Goal: Task Accomplishment & Management: Use online tool/utility

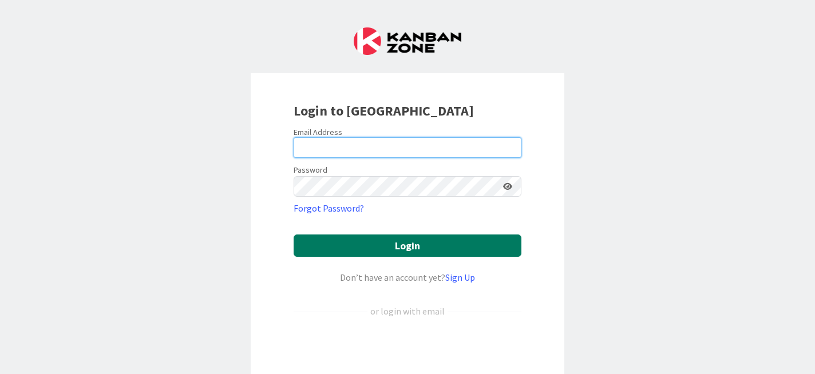
type input "[EMAIL_ADDRESS][DOMAIN_NAME]"
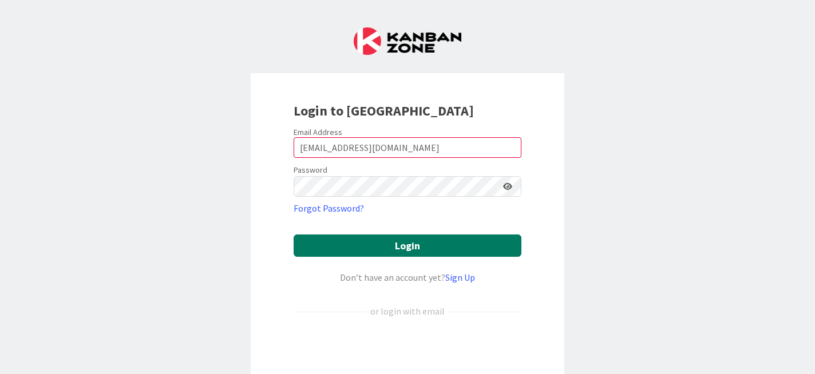
click at [397, 245] on button "Login" at bounding box center [408, 246] width 228 height 22
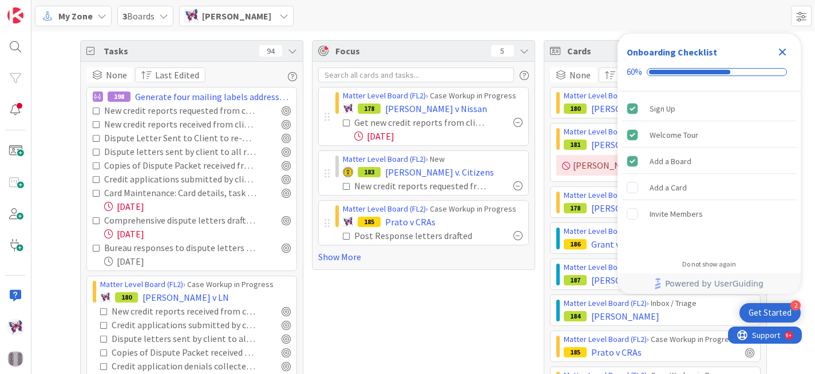
click at [785, 52] on icon "Close Checklist" at bounding box center [783, 52] width 14 height 14
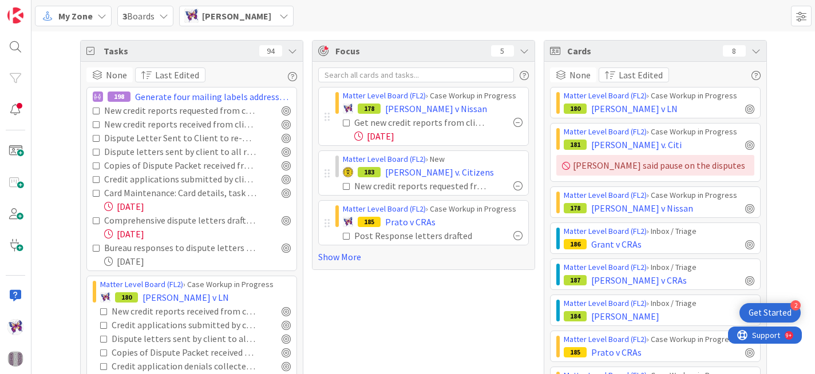
click at [145, 20] on span "3 Boards" at bounding box center [139, 16] width 32 height 14
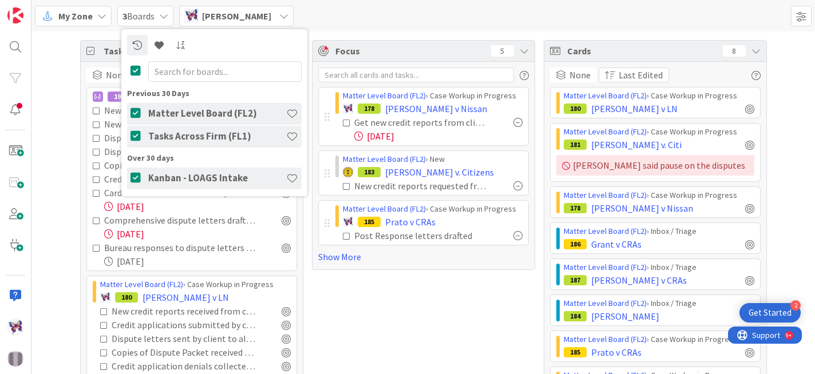
click at [145, 19] on span "3 Boards" at bounding box center [139, 16] width 32 height 14
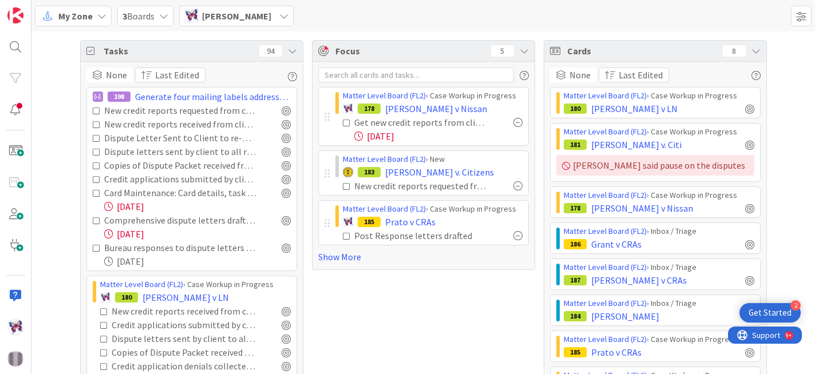
click at [270, 8] on div "[PERSON_NAME]" at bounding box center [236, 16] width 114 height 21
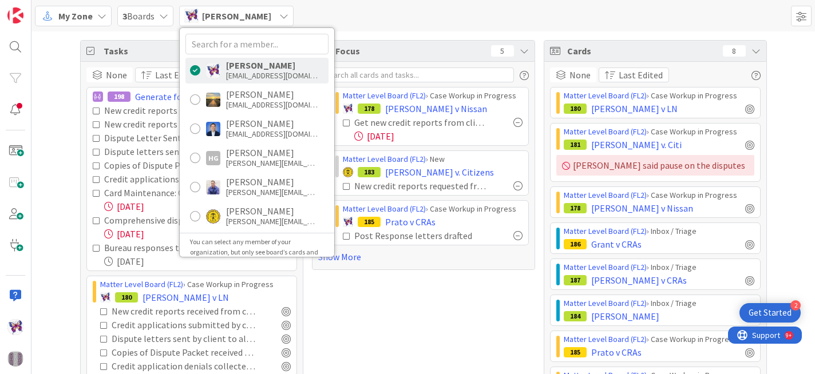
click at [268, 14] on div "[PERSON_NAME]" at bounding box center [236, 16] width 114 height 21
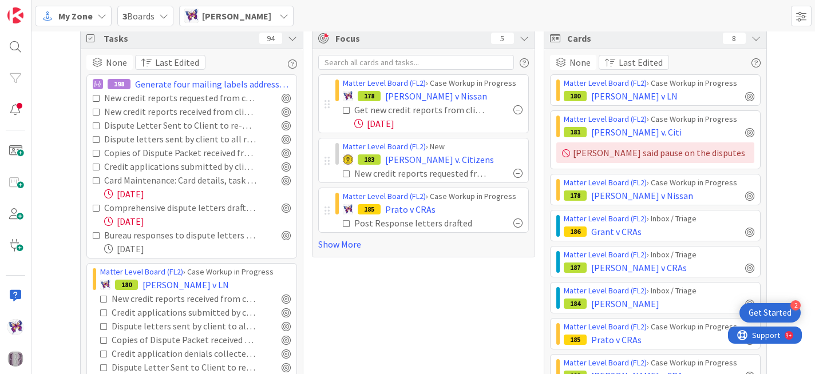
scroll to position [15, 0]
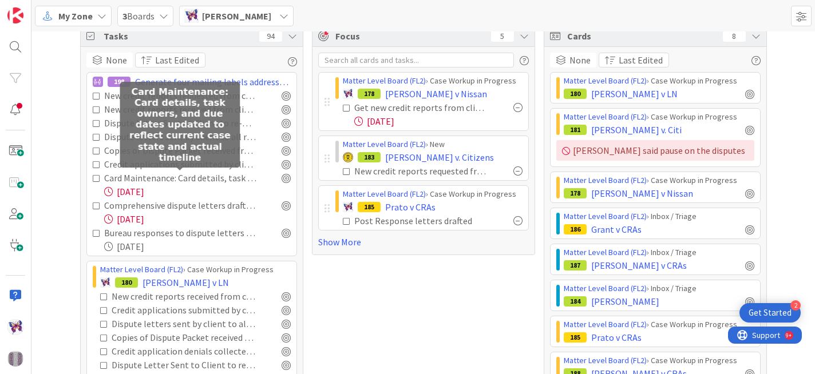
click at [169, 181] on div "Card Maintenance: Card details, task owners, and due dates updated to reflect c…" at bounding box center [180, 178] width 152 height 14
click at [148, 179] on div "Card Maintenance: Card details, task owners, and due dates updated to reflect c…" at bounding box center [180, 178] width 152 height 14
click at [192, 192] on div "[DATE]" at bounding box center [197, 192] width 187 height 14
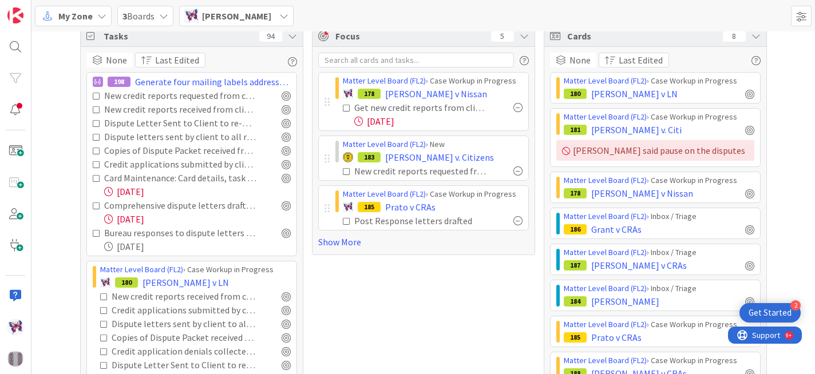
click at [161, 192] on div "[DATE]" at bounding box center [197, 192] width 187 height 14
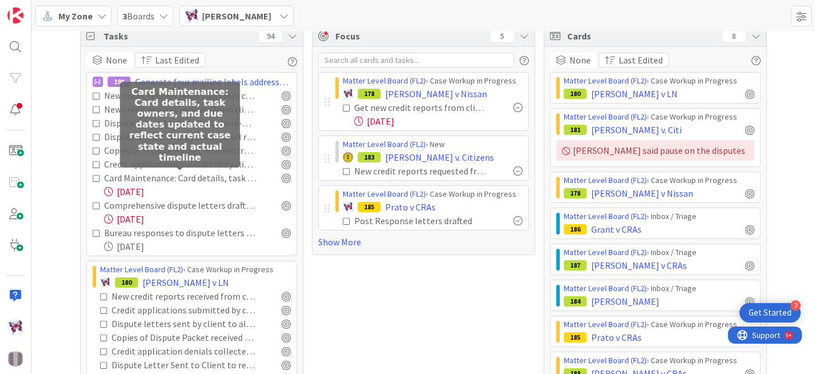
click at [217, 178] on div "Card Maintenance: Card details, task owners, and due dates updated to reflect c…" at bounding box center [180, 178] width 152 height 14
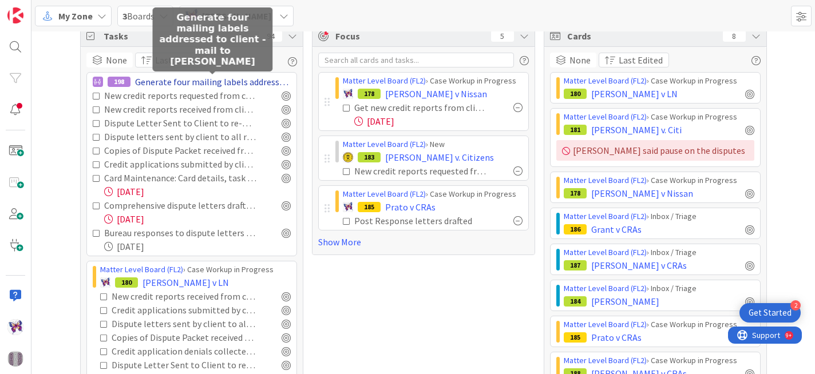
click at [218, 78] on span "Generate four mailing labels addressed to client - mail to [PERSON_NAME]" at bounding box center [213, 82] width 156 height 14
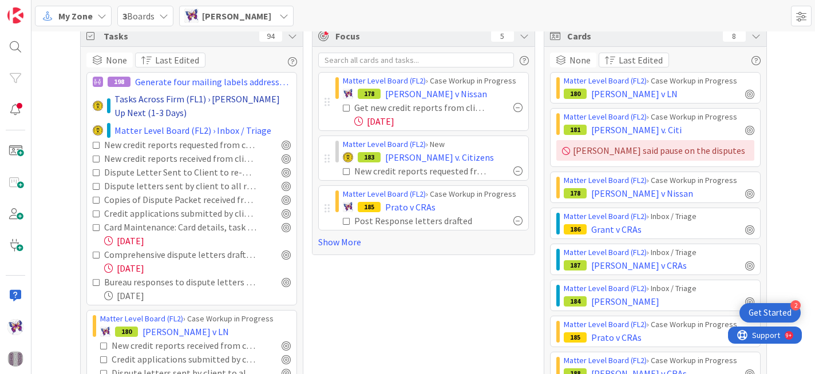
click at [175, 101] on span "Tasks Across Firm (FL1) › [PERSON_NAME] Up Next (1-3 Days)" at bounding box center [202, 105] width 176 height 27
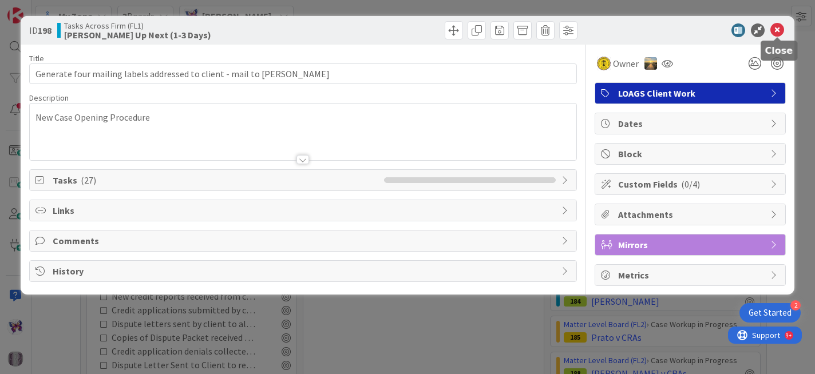
click at [779, 23] on icon at bounding box center [778, 30] width 14 height 14
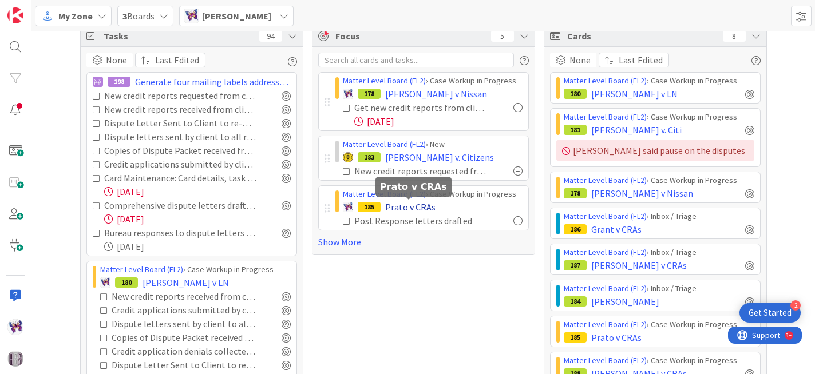
click at [402, 208] on span "Prato v CRAs" at bounding box center [410, 207] width 50 height 14
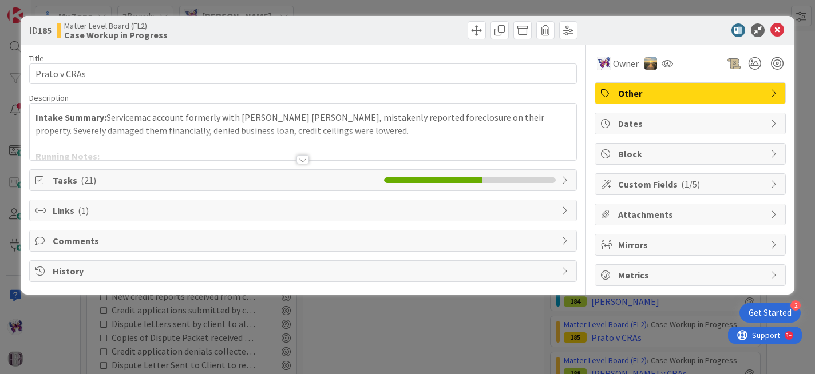
click at [305, 161] on div at bounding box center [303, 159] width 13 height 9
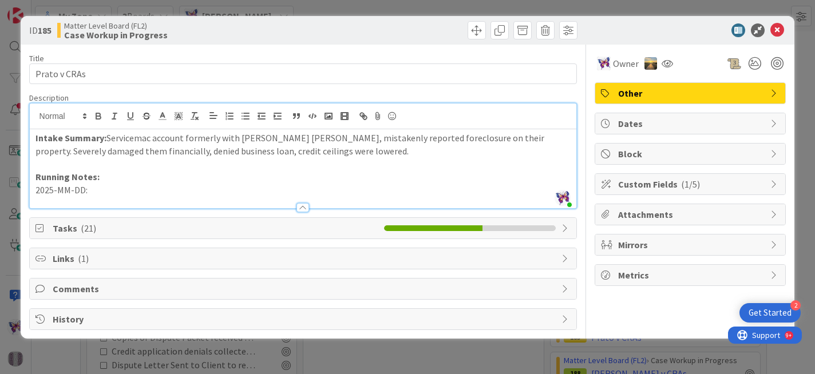
click at [105, 191] on p "2025-MM-DD:" at bounding box center [303, 190] width 536 height 13
click at [64, 189] on p "2025-MM-DD: Post Dispute letter approved by [PERSON_NAME]" at bounding box center [303, 190] width 536 height 13
click at [80, 190] on p "2025-MM-DD: Post Dispute letter approved by [PERSON_NAME]" at bounding box center [303, 190] width 536 height 13
click at [248, 192] on p "2025-MM-DD: Post-dispute letter approved by [PERSON_NAME]" at bounding box center [303, 190] width 536 height 13
click at [81, 190] on p "2025-MM-DD: Post-dispute letter approved by [PERSON_NAME]" at bounding box center [303, 190] width 536 height 13
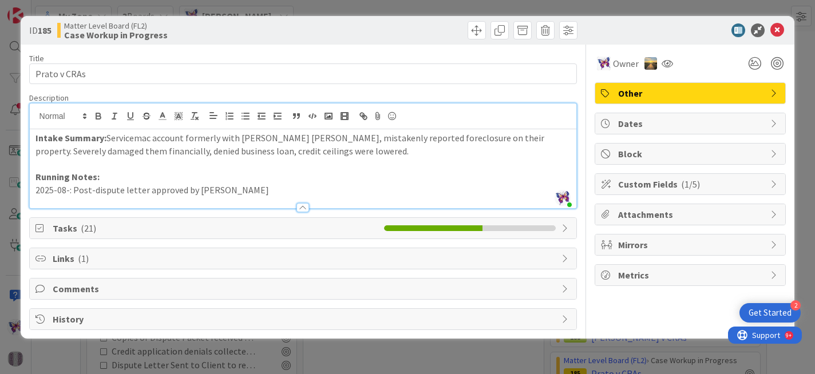
click at [37, 191] on p "2025-08-: Post-dispute letter approved by [PERSON_NAME]" at bounding box center [303, 190] width 536 height 13
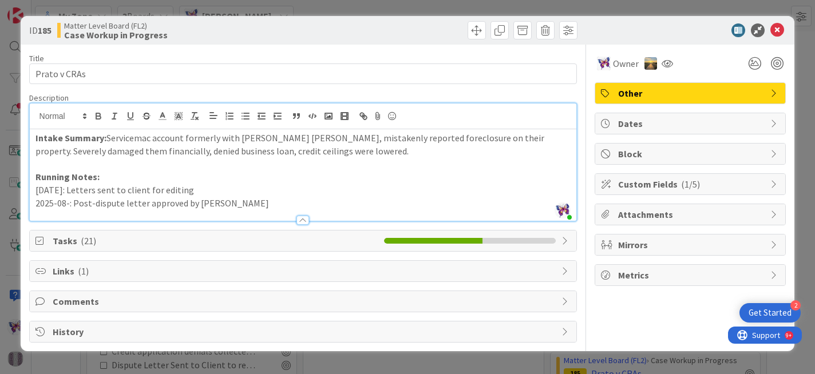
click at [36, 188] on p "[DATE]: Letters sent to client for editing" at bounding box center [303, 190] width 536 height 13
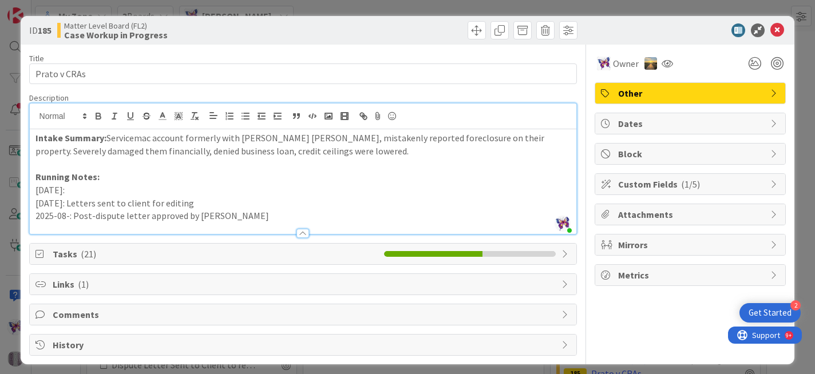
click at [76, 191] on p "[DATE]:" at bounding box center [303, 190] width 536 height 13
click at [83, 191] on p "[DATE]:" at bounding box center [303, 190] width 536 height 13
click at [104, 178] on p "Running Notes:" at bounding box center [303, 177] width 536 height 13
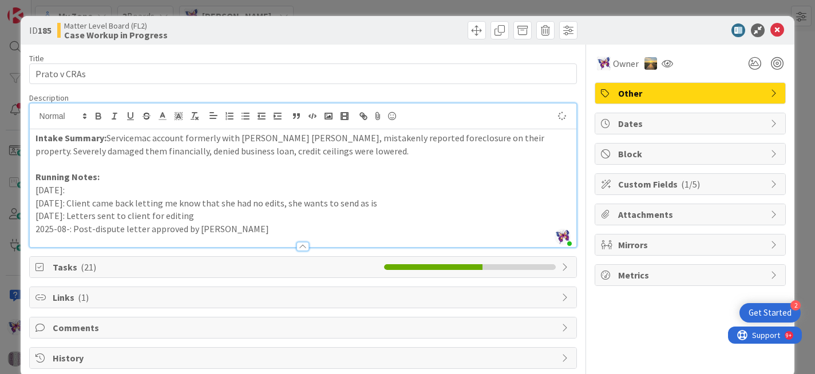
click at [94, 190] on p "[DATE]:" at bounding box center [303, 190] width 536 height 13
click at [76, 191] on p "[DATE]: A" at bounding box center [303, 190] width 536 height 13
click at [116, 187] on p "[DATE]: A" at bounding box center [303, 190] width 536 height 13
click at [111, 180] on p "Running Notes:" at bounding box center [303, 177] width 536 height 13
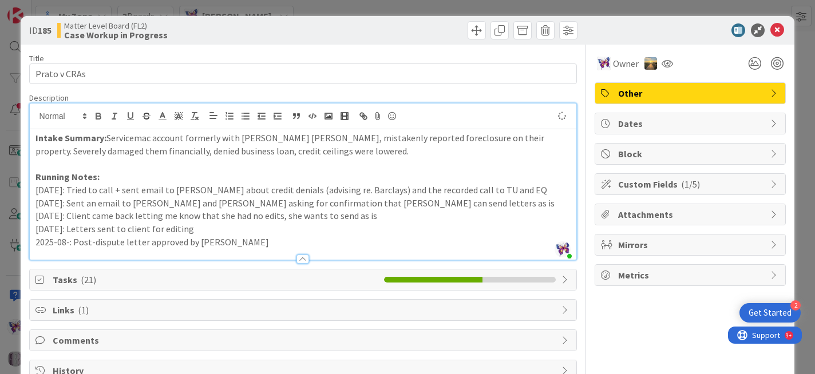
click at [243, 241] on p "2025-08-: Post-dispute letter approved by [PERSON_NAME]" at bounding box center [303, 242] width 536 height 13
click at [66, 241] on p "2025-08-: Post-dispute letter approved by [PERSON_NAME]" at bounding box center [303, 242] width 536 height 13
click at [68, 244] on p "2025-08-: Post-dispute letter approved by [PERSON_NAME]" at bounding box center [303, 242] width 536 height 13
click at [226, 244] on p "2025-08-: Post-dispute letter approved by [PERSON_NAME]" at bounding box center [303, 242] width 536 height 13
click at [429, 243] on p "2025-08-: Post-dispute letter approved by [PERSON_NAME] - he had a number of ch…" at bounding box center [303, 242] width 536 height 13
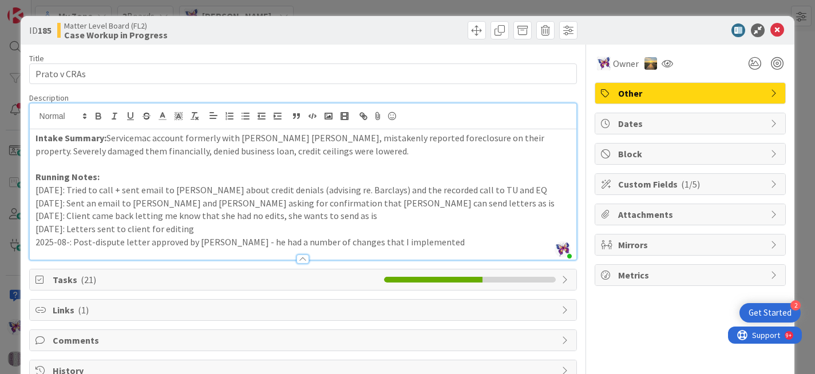
click at [252, 282] on span "Tasks ( 21 )" at bounding box center [216, 280] width 326 height 14
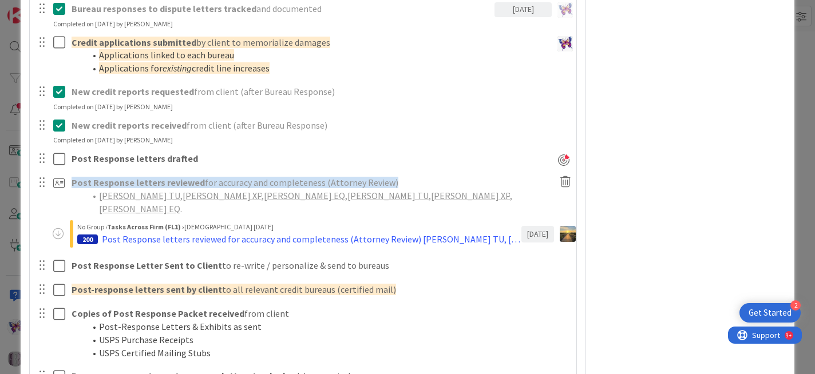
scroll to position [767, 0]
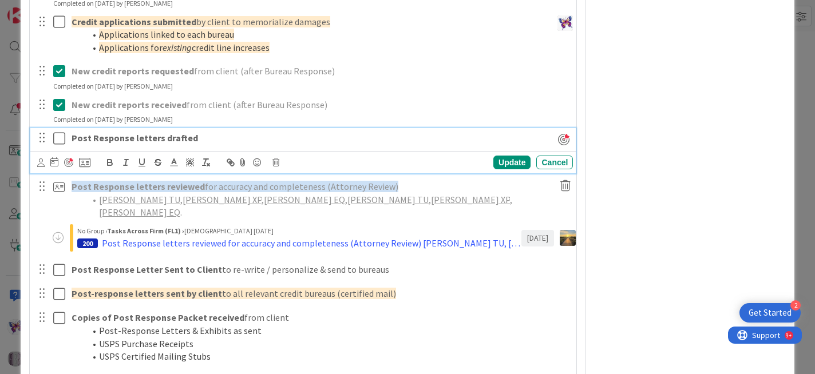
click at [58, 141] on icon at bounding box center [61, 139] width 17 height 14
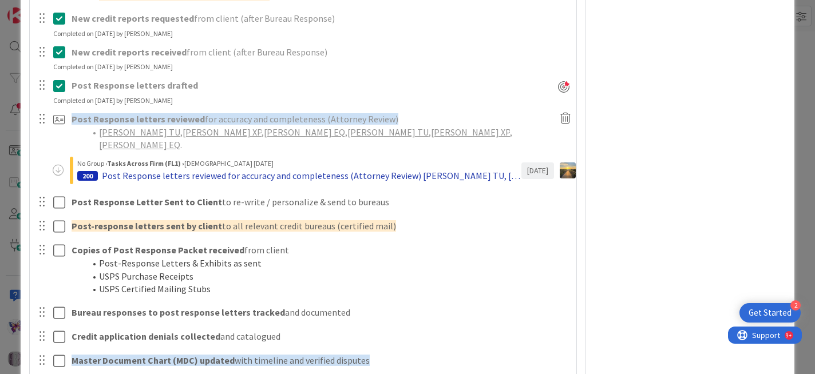
scroll to position [822, 0]
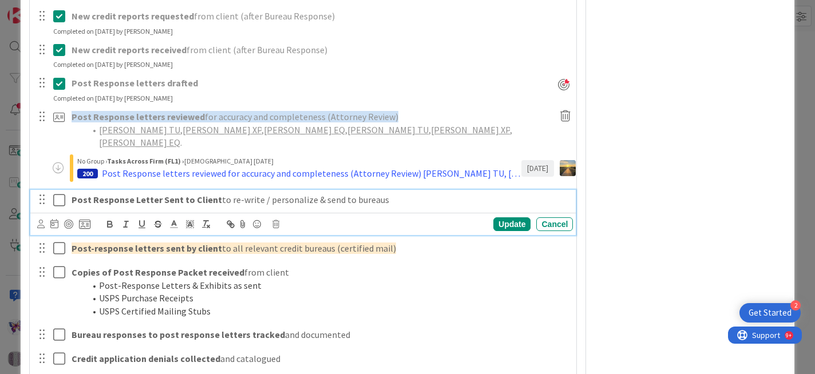
click at [61, 194] on icon at bounding box center [61, 201] width 17 height 14
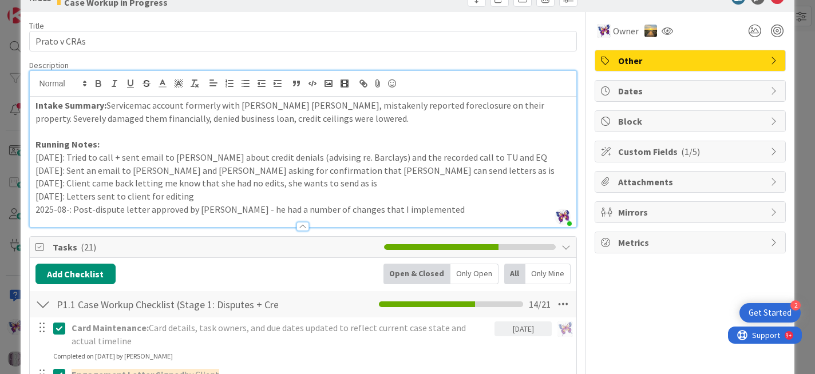
scroll to position [0, 0]
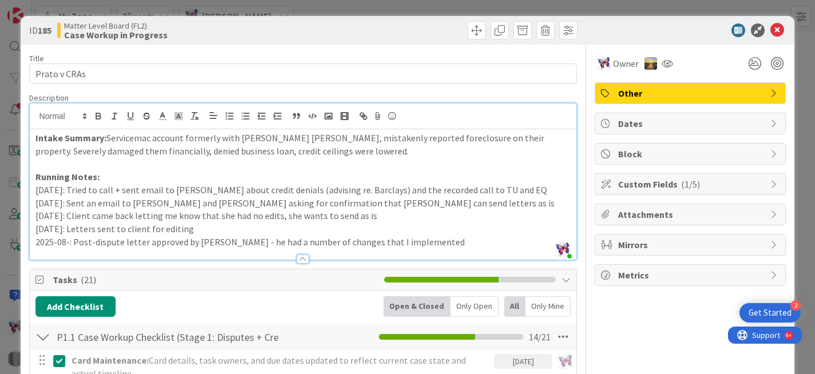
click at [67, 243] on p "2025-08-: Post-dispute letter approved by [PERSON_NAME] - he had a number of ch…" at bounding box center [303, 242] width 536 height 13
click at [458, 236] on p "[DATE]: Post-dispute letter approved by [PERSON_NAME] - he had a number of chan…" at bounding box center [303, 242] width 536 height 13
click at [299, 160] on p at bounding box center [303, 163] width 536 height 13
click at [140, 143] on p "Intake Summary: Servicemac account formerly with [PERSON_NAME] [PERSON_NAME], m…" at bounding box center [303, 145] width 536 height 26
click at [220, 218] on p "[DATE]: Client came back letting me know that she had no edits, she wants to se…" at bounding box center [303, 216] width 536 height 13
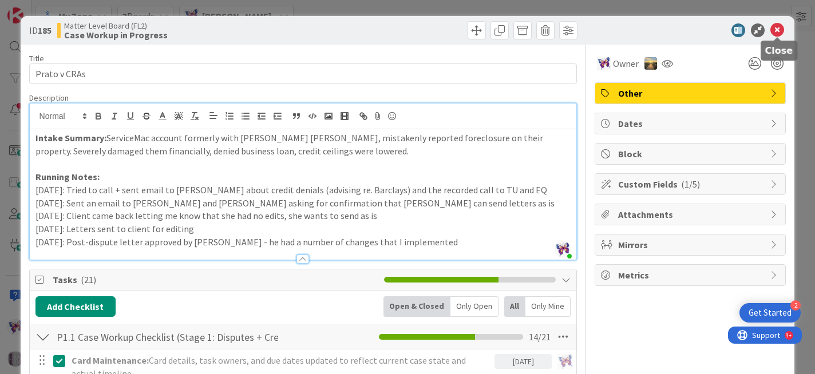
click at [776, 33] on icon at bounding box center [778, 30] width 14 height 14
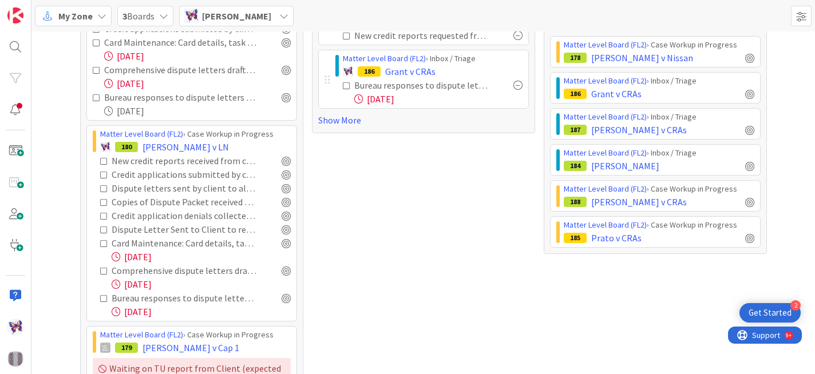
scroll to position [145, 0]
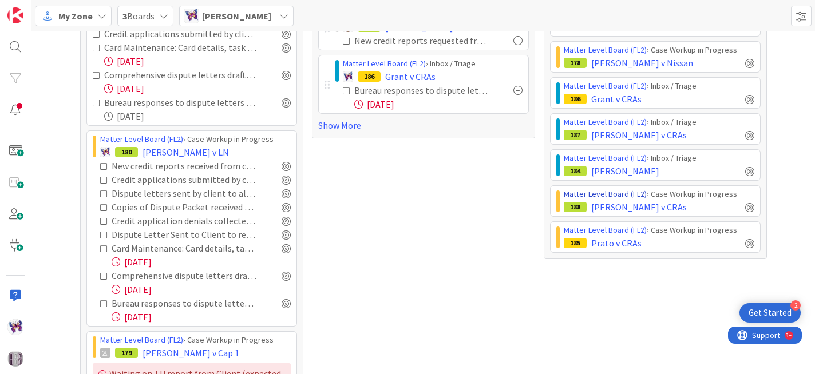
click at [638, 199] on link "Matter Level Board (FL2)" at bounding box center [605, 194] width 83 height 10
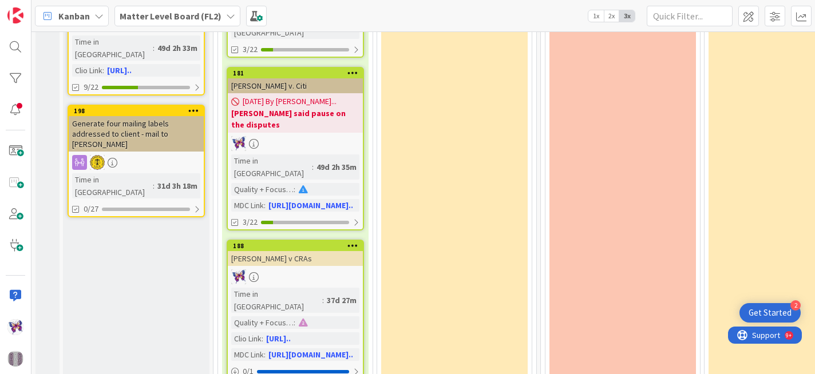
scroll to position [502, 0]
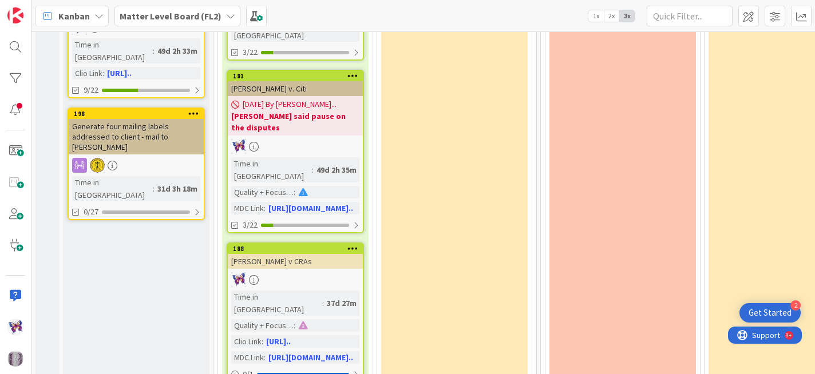
click at [323, 254] on div "[PERSON_NAME] v CRAs" at bounding box center [295, 261] width 135 height 15
click at [306, 191] on body "2 Get Started Kanban Matter Level Board (FL2) 1x 2x 3x 0 Board Policies & FAQ 5…" at bounding box center [407, 187] width 815 height 374
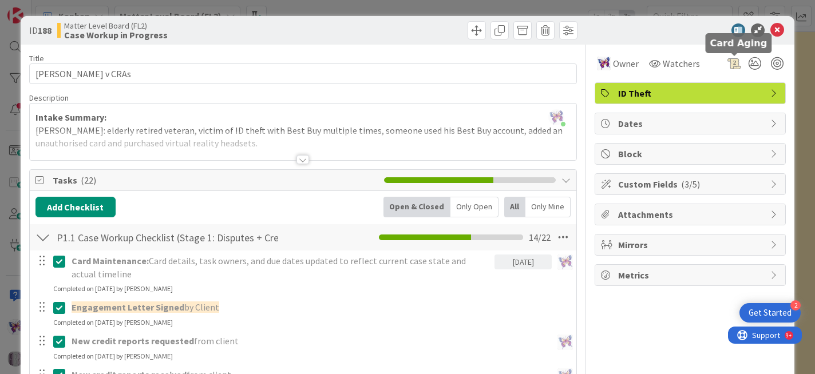
click at [736, 63] on div at bounding box center [735, 64] width 14 height 14
